Goal: Information Seeking & Learning: Find specific page/section

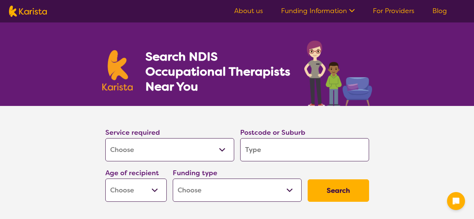
select select "[MEDICAL_DATA]"
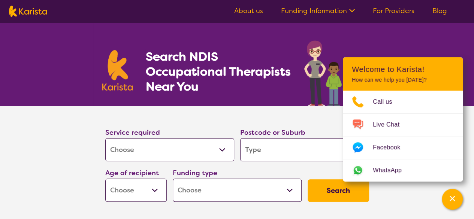
type input "4"
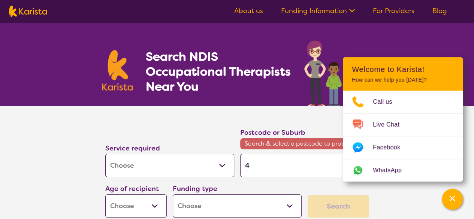
type input "43"
type input "430"
type input "4300"
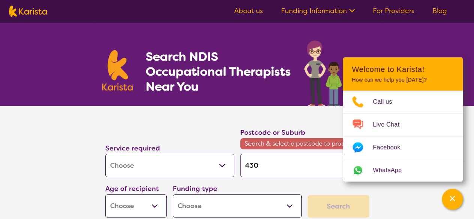
type input "4300"
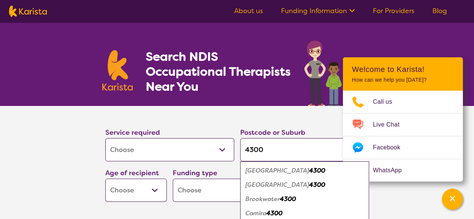
type input "4300"
click at [155, 196] on select "Early Childhood - 0 to 9 Child - 10 to 11 Adolescent - 12 to 17 Adult - 18 to 6…" at bounding box center [136, 190] width 62 height 23
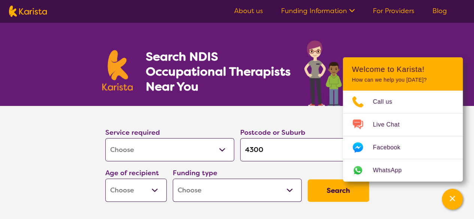
select select "EC"
click at [105, 179] on select "Early Childhood - 0 to 9 Child - 10 to 11 Adolescent - 12 to 17 Adult - 18 to 6…" at bounding box center [136, 190] width 62 height 23
select select "EC"
click at [272, 198] on select "Home Care Package (HCP) National Disability Insurance Scheme (NDIS) I don't know" at bounding box center [237, 190] width 129 height 23
select select "NDIS"
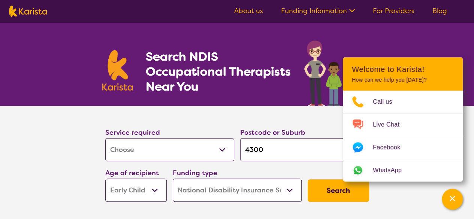
click at [173, 179] on select "Home Care Package (HCP) National Disability Insurance Scheme (NDIS) I don't know" at bounding box center [237, 190] width 129 height 23
select select "NDIS"
click at [329, 192] on button "Search" at bounding box center [339, 191] width 62 height 23
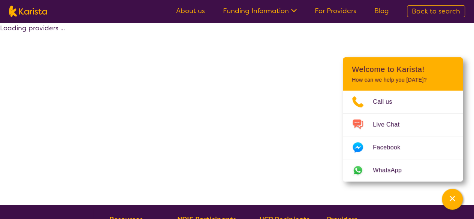
select select "by_score"
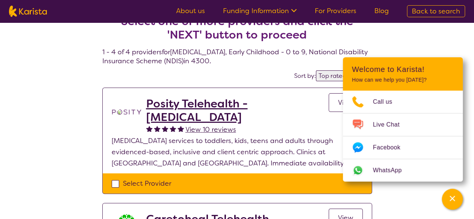
scroll to position [16, 0]
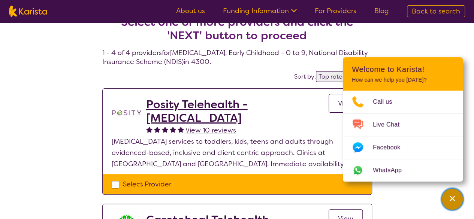
click at [454, 197] on icon "Channel Menu" at bounding box center [453, 199] width 8 height 8
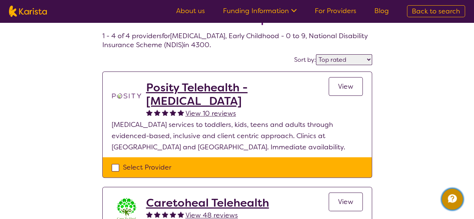
scroll to position [34, 0]
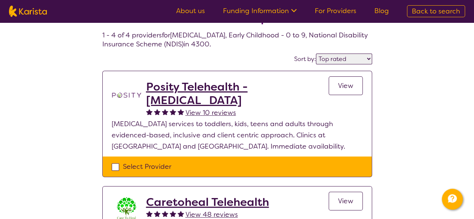
click at [348, 90] on span "View" at bounding box center [345, 85] width 15 height 9
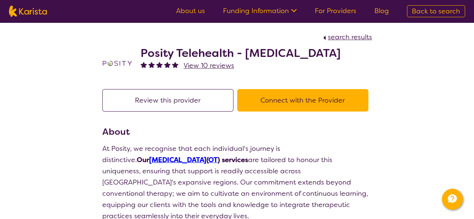
scroll to position [34, 0]
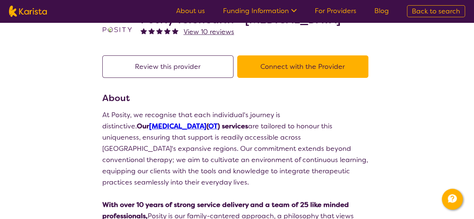
select select "by_score"
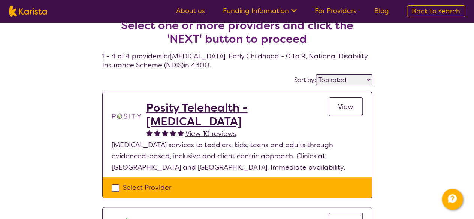
scroll to position [0, 0]
